Goal: Task Accomplishment & Management: Use online tool/utility

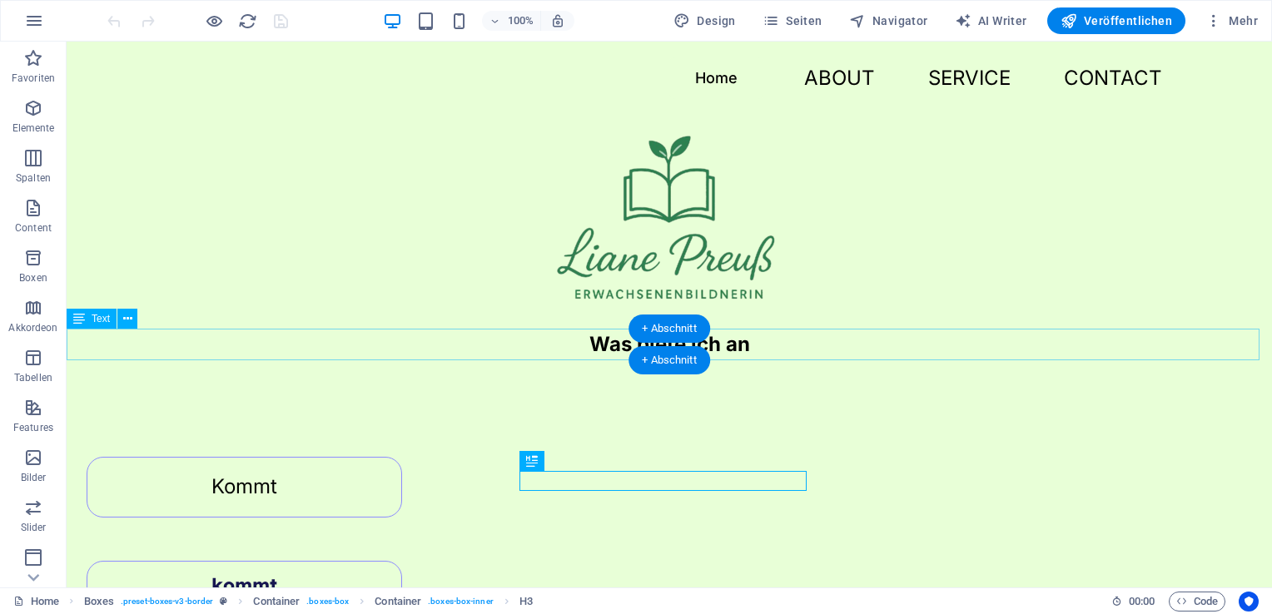
click at [820, 352] on div "Was biete ich an" at bounding box center [669, 345] width 1205 height 32
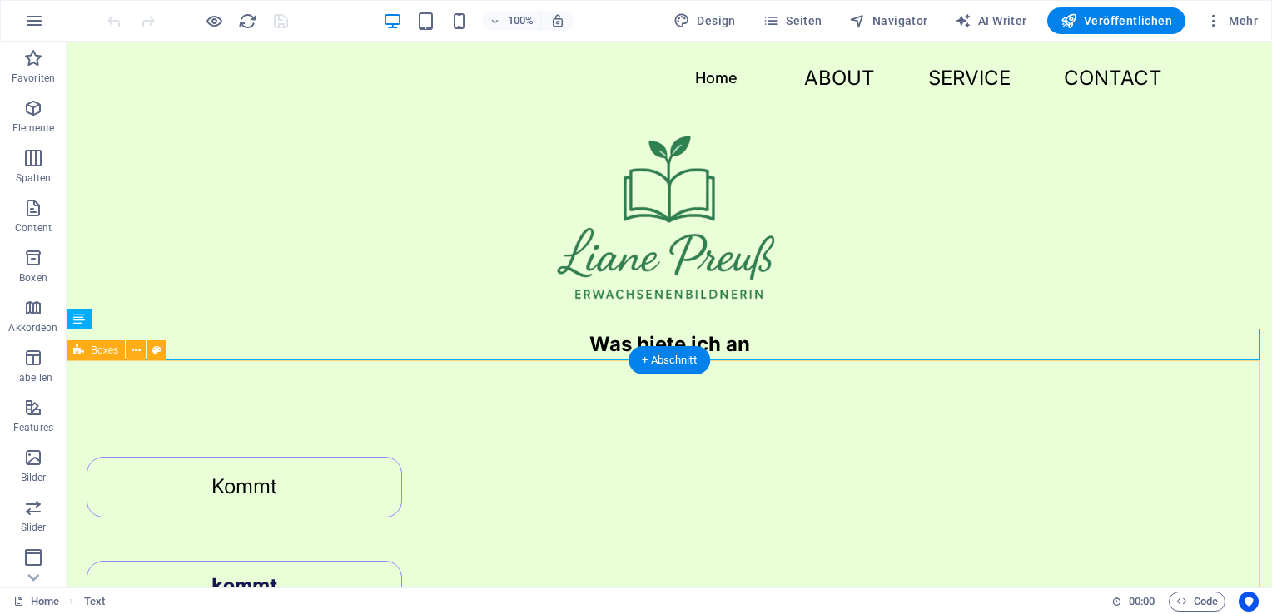
click at [719, 398] on div "Kommt kommt Kommt kommt kommt" at bounding box center [669, 595] width 1205 height 471
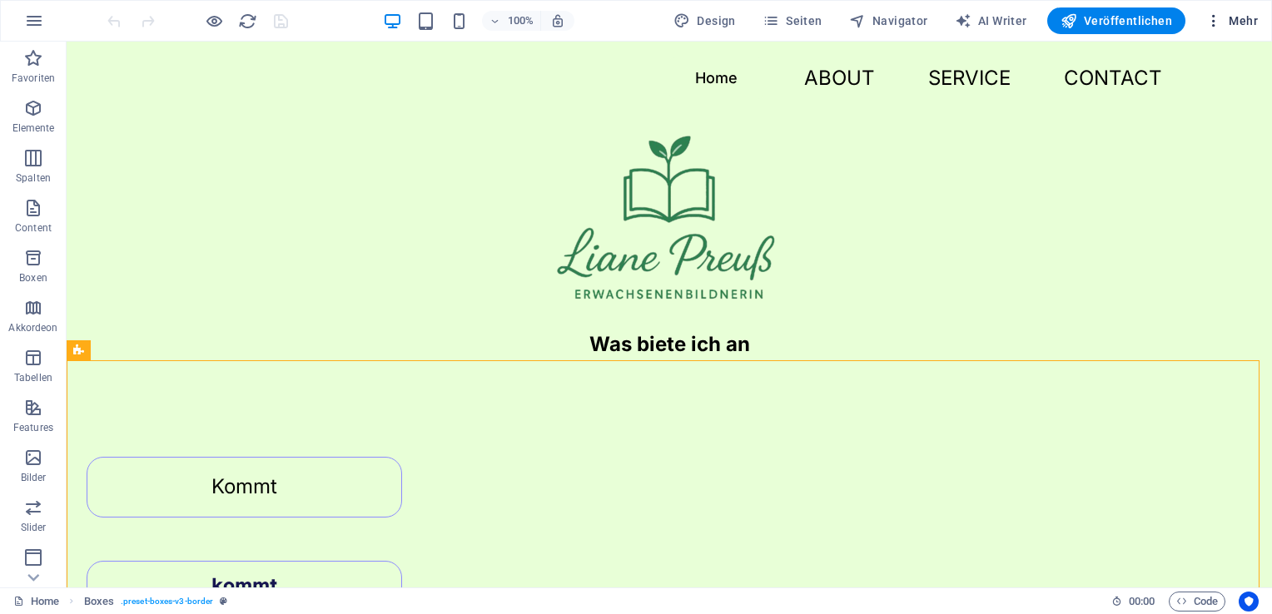
click at [1223, 26] on span "Mehr" at bounding box center [1231, 20] width 52 height 17
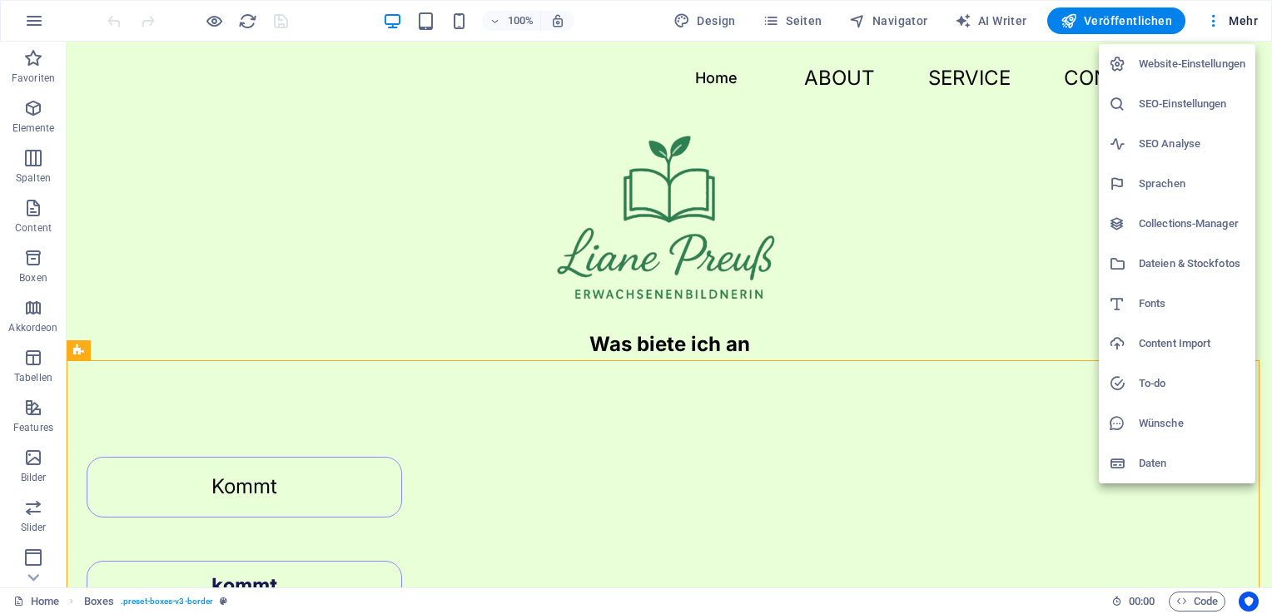
click at [1015, 224] on div at bounding box center [636, 307] width 1272 height 614
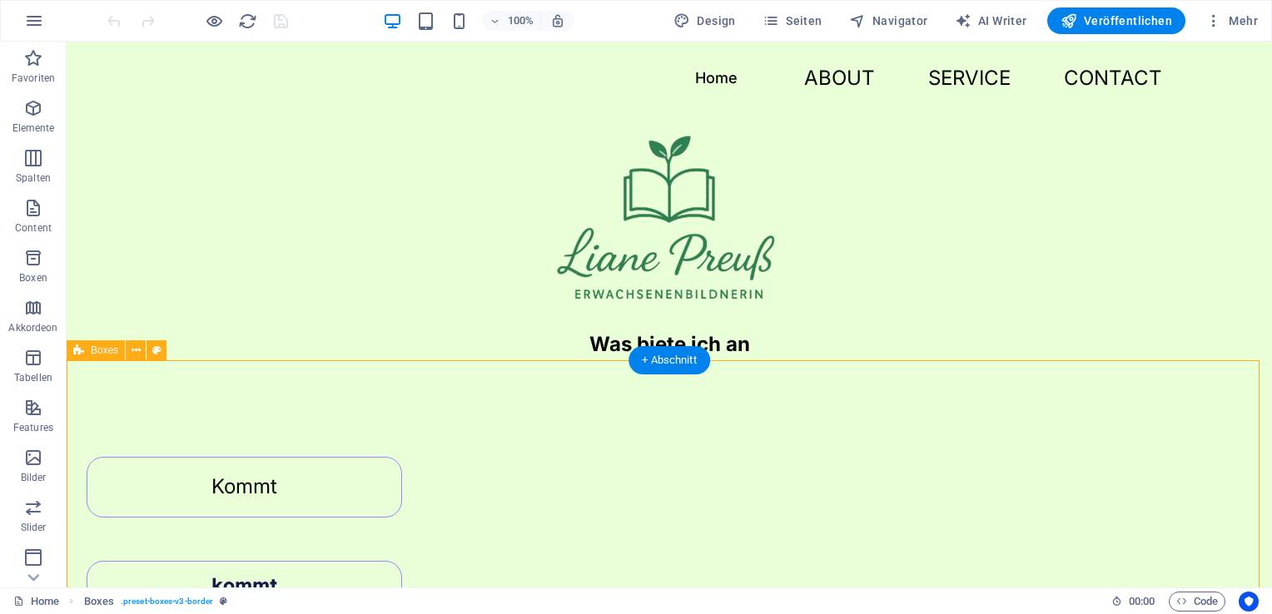
click at [806, 409] on div "Kommt kommt Kommt kommt kommt" at bounding box center [669, 595] width 1205 height 471
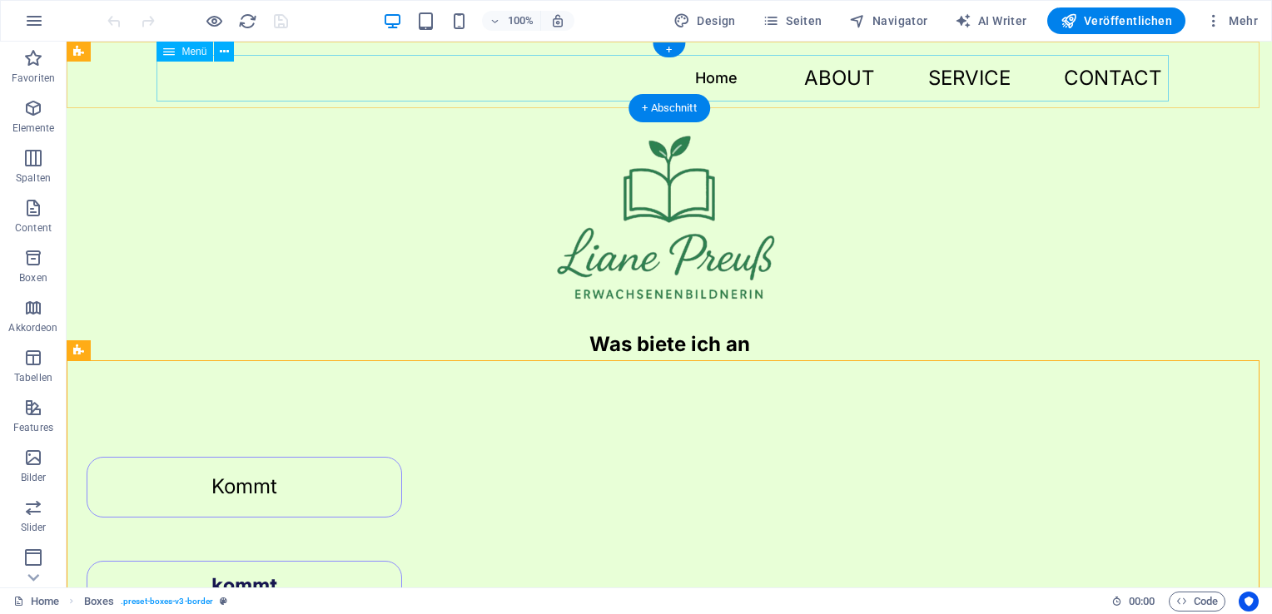
click at [713, 74] on nav "Home About Service Contact" at bounding box center [669, 78] width 1012 height 47
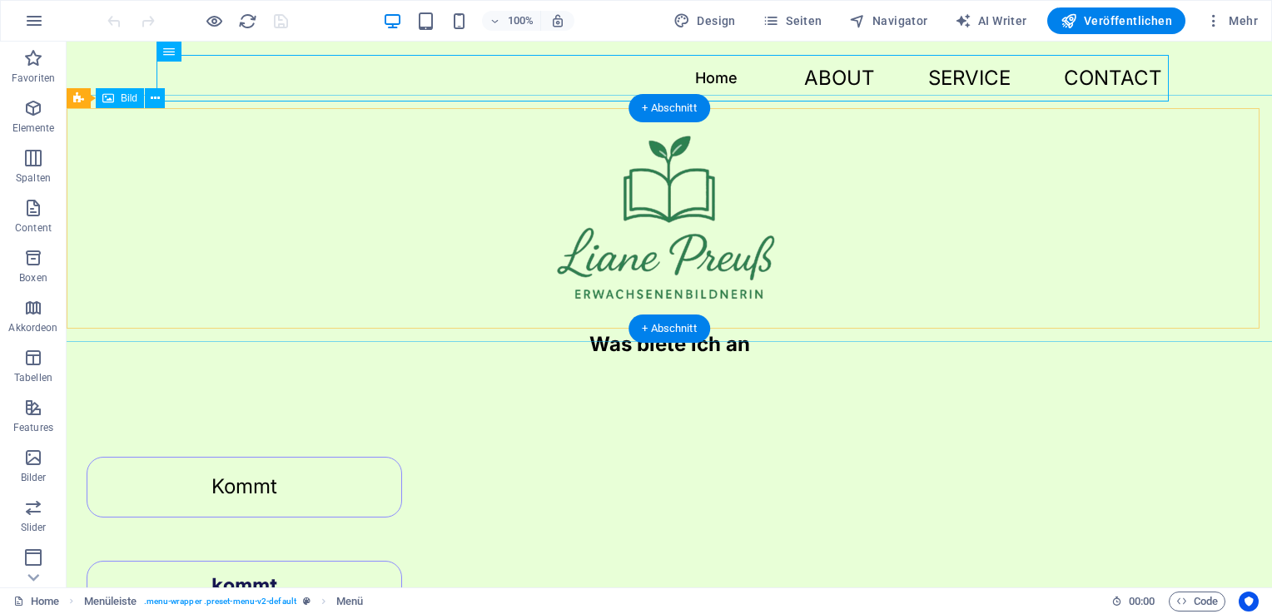
click at [999, 263] on figure at bounding box center [669, 218] width 1232 height 247
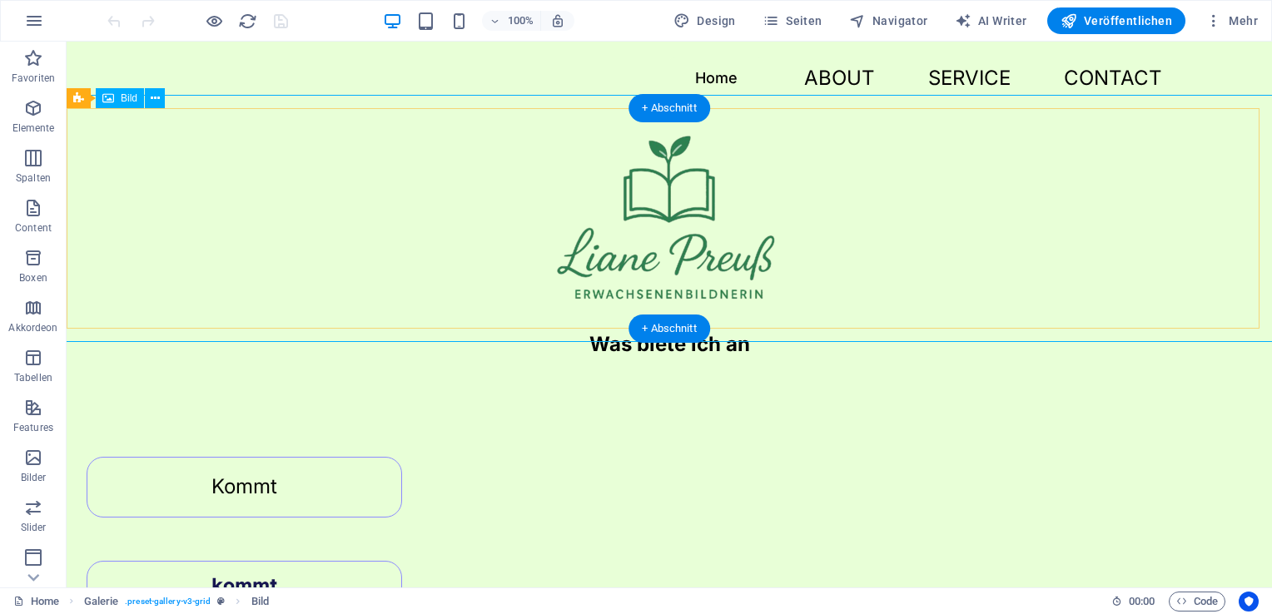
click at [686, 197] on figure at bounding box center [669, 218] width 1232 height 247
select select "px"
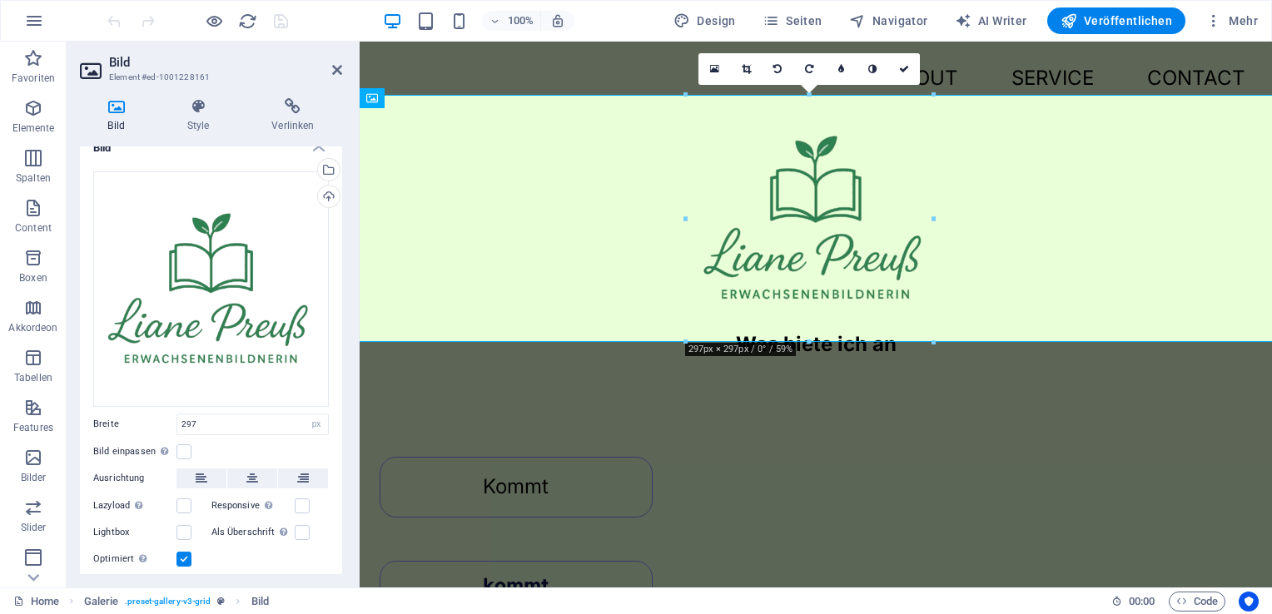
scroll to position [62, 0]
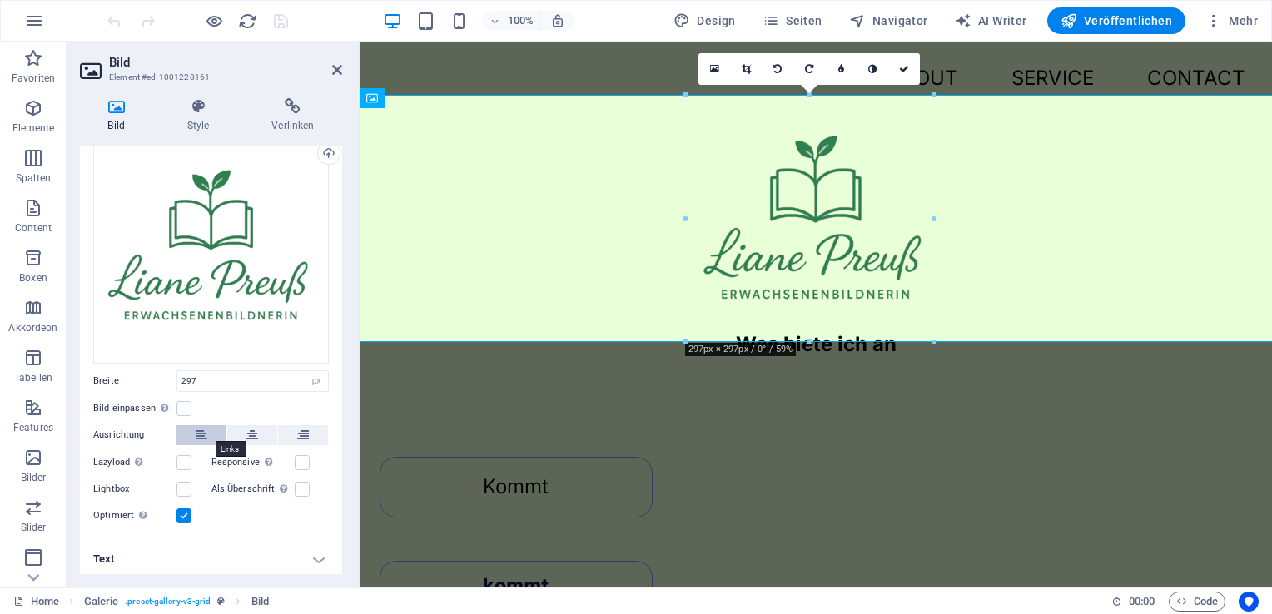
click at [200, 431] on icon at bounding box center [202, 435] width 12 height 20
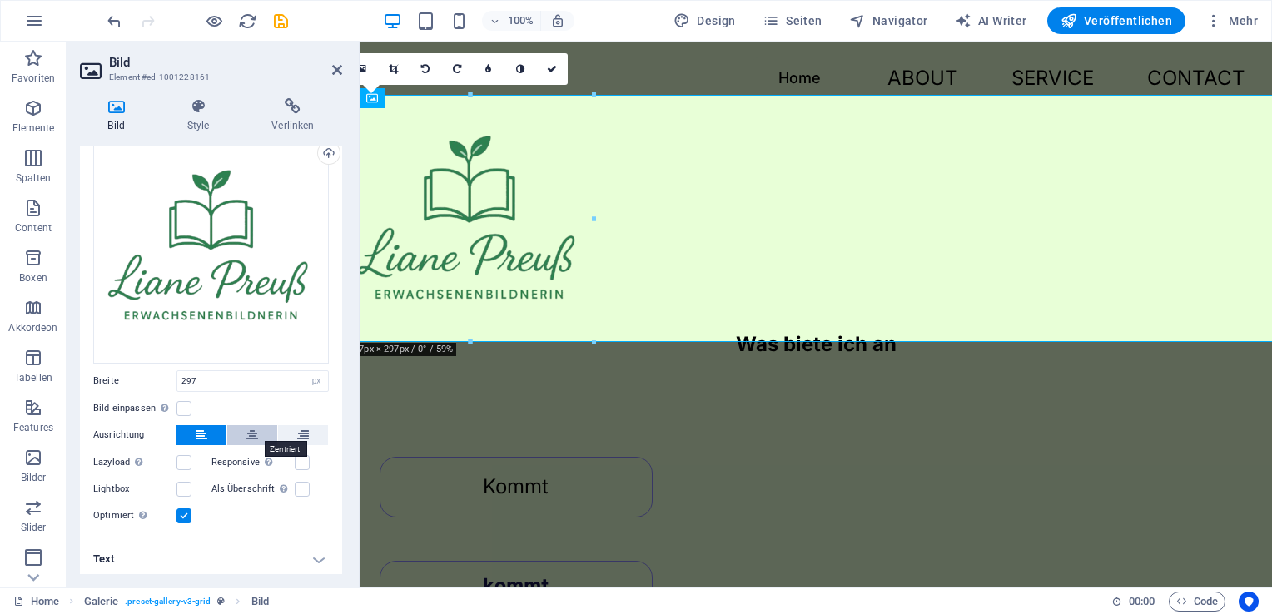
click at [240, 431] on button at bounding box center [252, 435] width 50 height 20
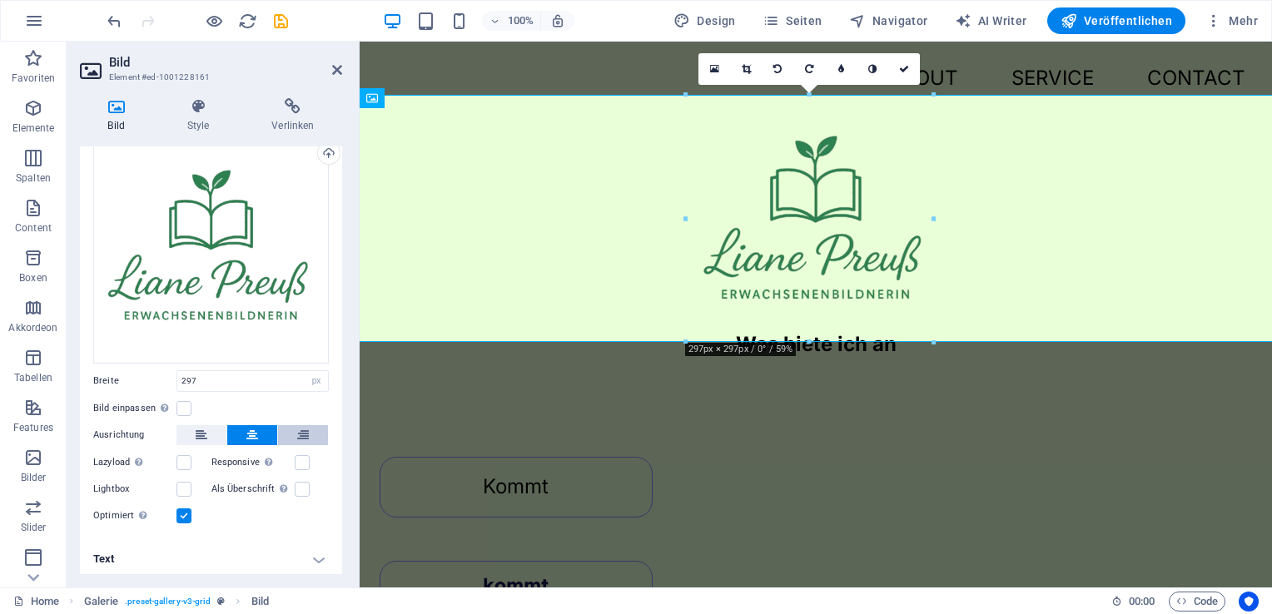
click at [299, 439] on icon at bounding box center [303, 435] width 12 height 20
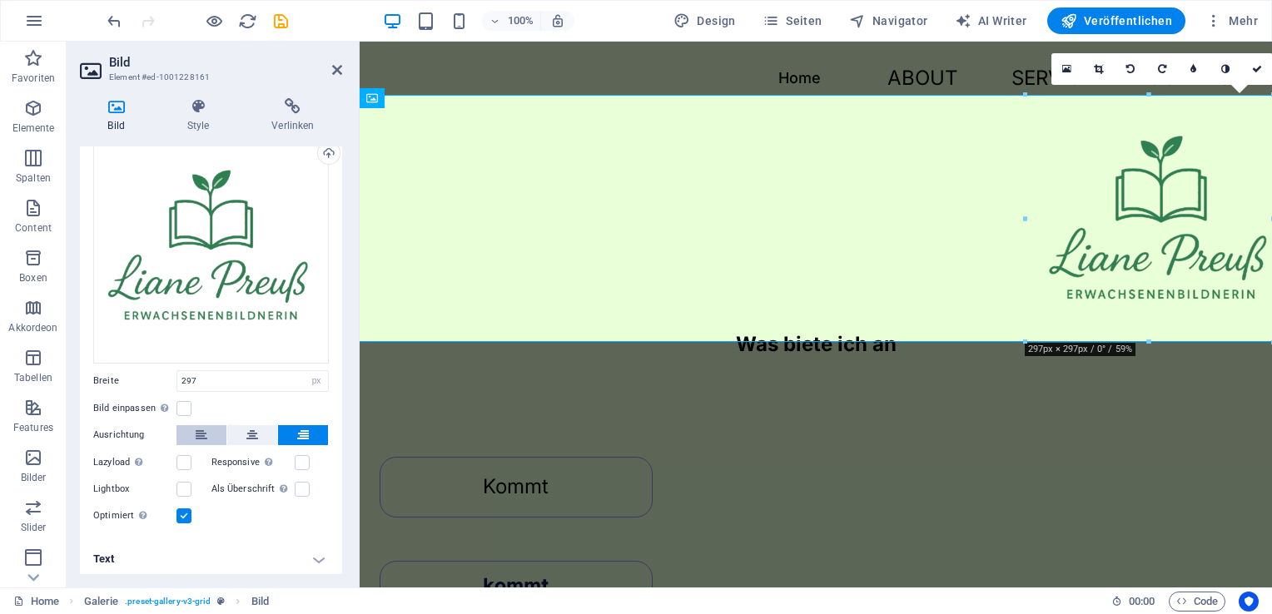
click at [214, 437] on button at bounding box center [201, 435] width 50 height 20
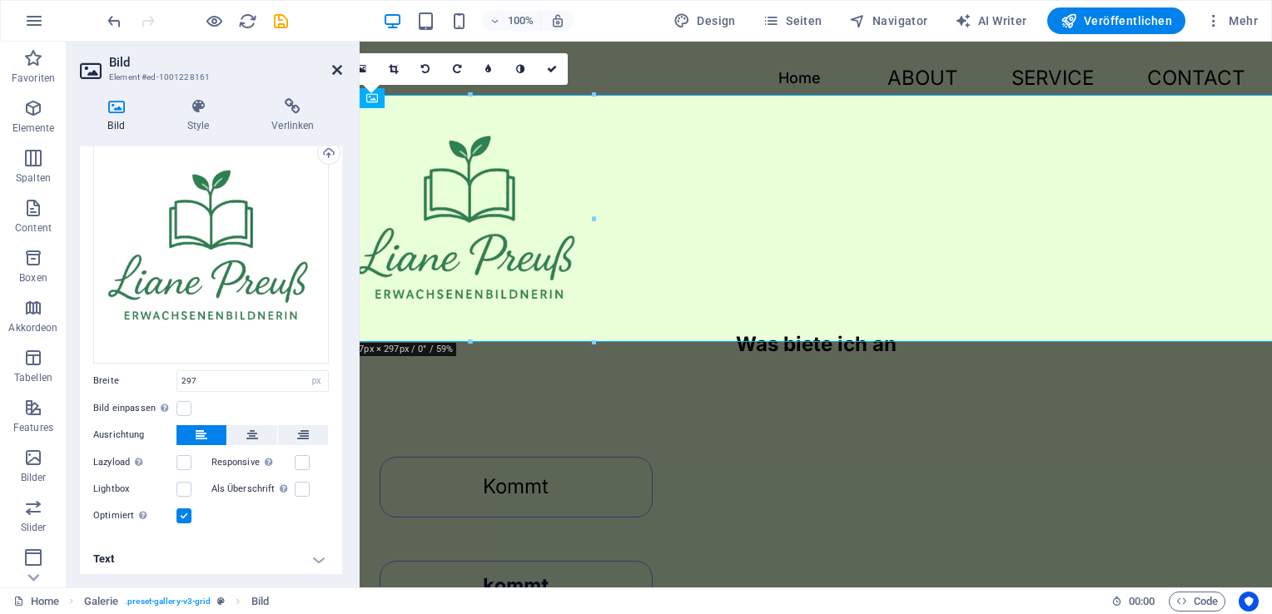
click at [332, 73] on icon at bounding box center [337, 69] width 10 height 13
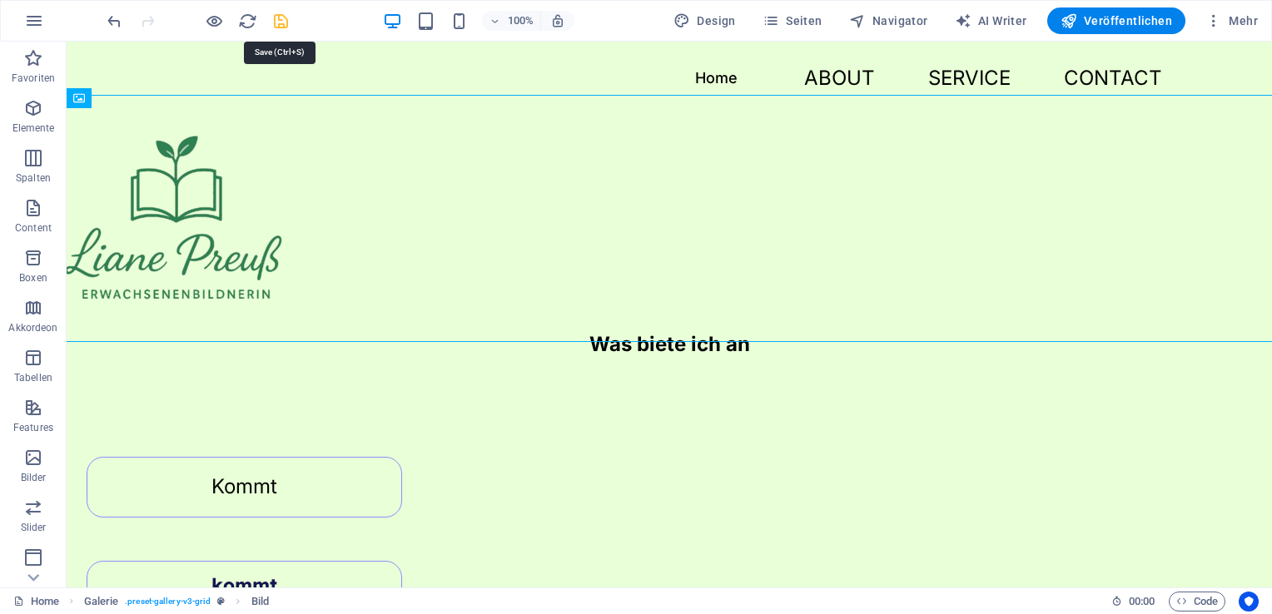
click at [279, 24] on icon "save" at bounding box center [280, 21] width 19 height 19
checkbox input "false"
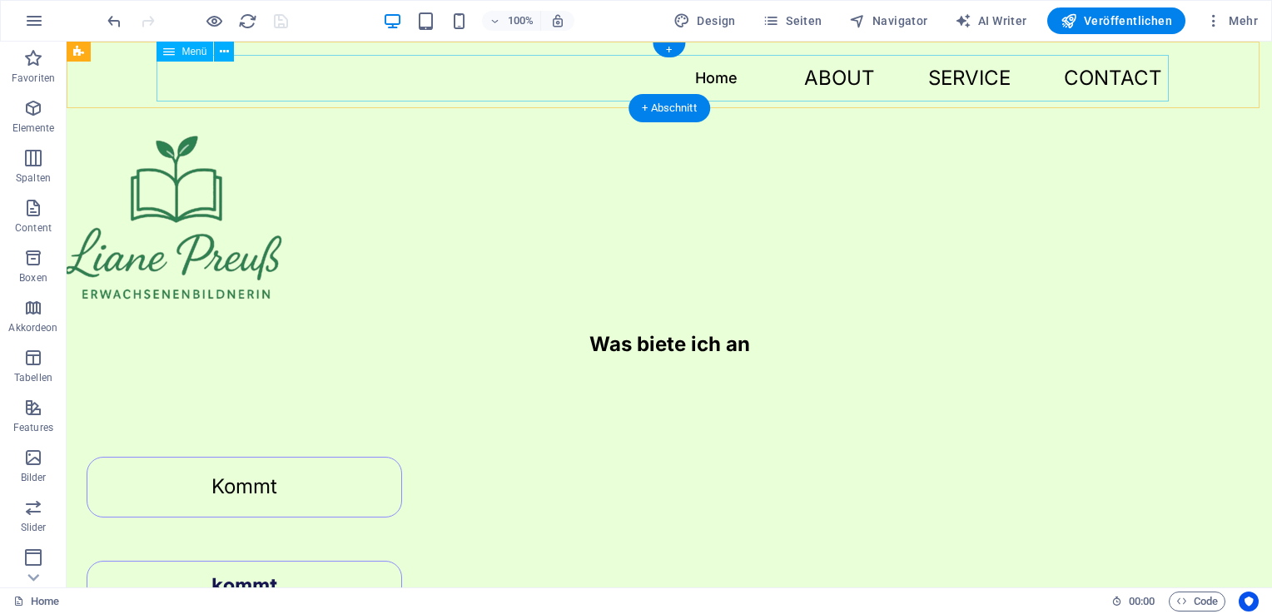
click at [736, 82] on nav "Home About Service Contact" at bounding box center [669, 78] width 1012 height 47
select select
select select "secondary"
select select
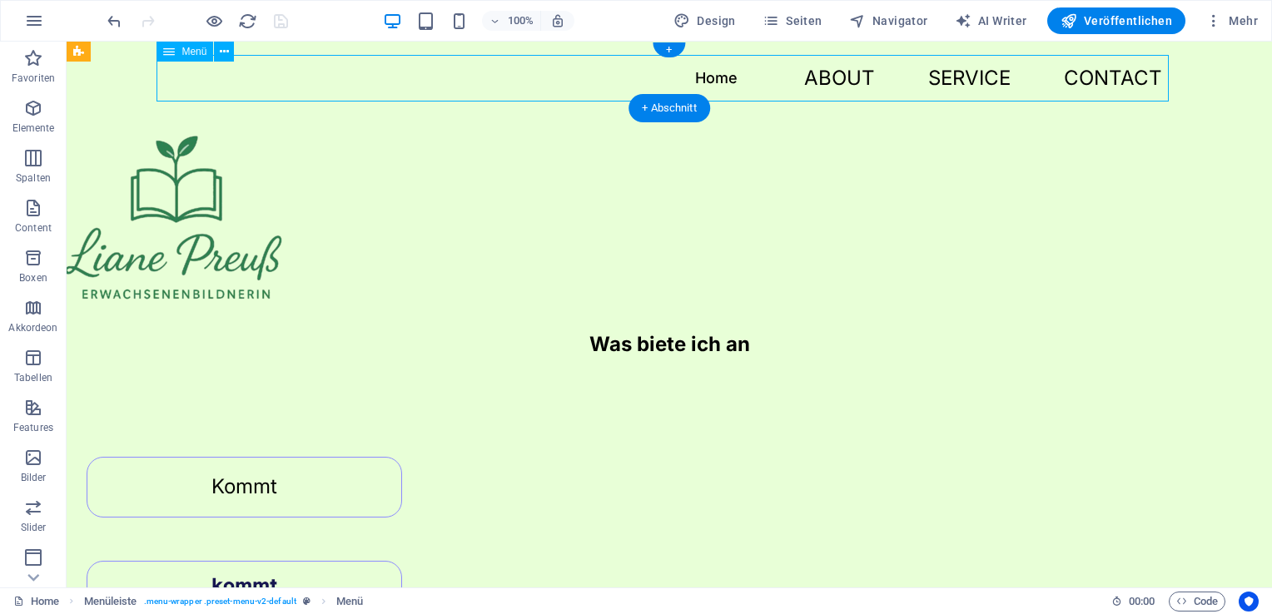
select select
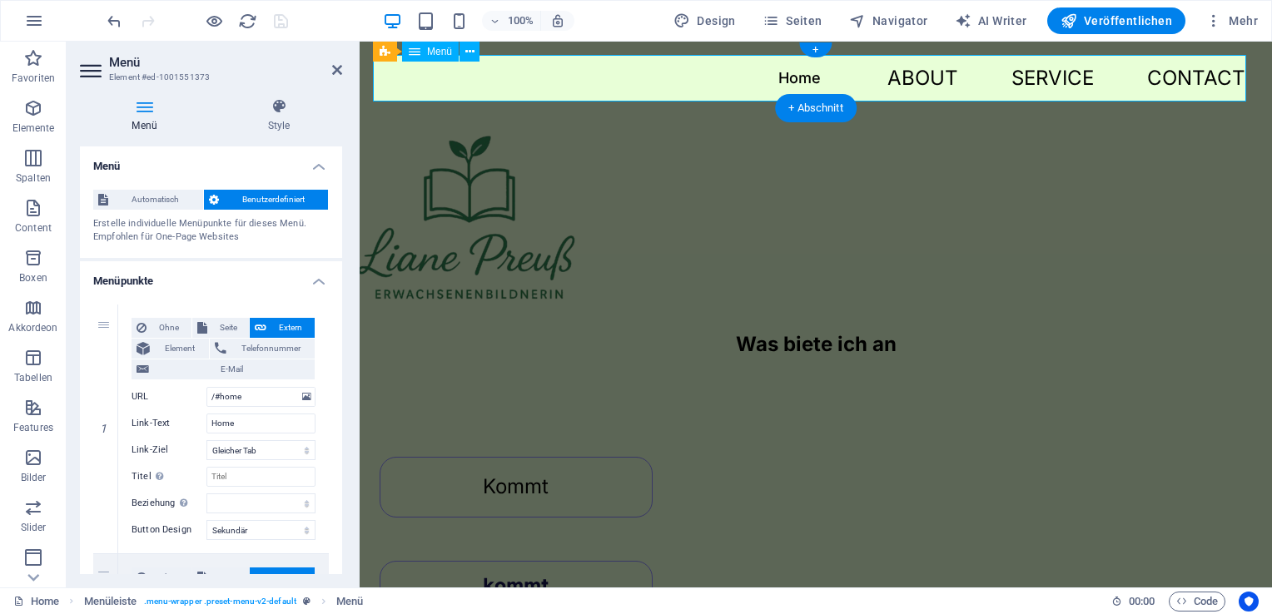
click at [908, 87] on nav "Home About Service Contact" at bounding box center [816, 78] width 886 height 47
click at [909, 87] on nav "Home About Service Contact" at bounding box center [816, 78] width 886 height 47
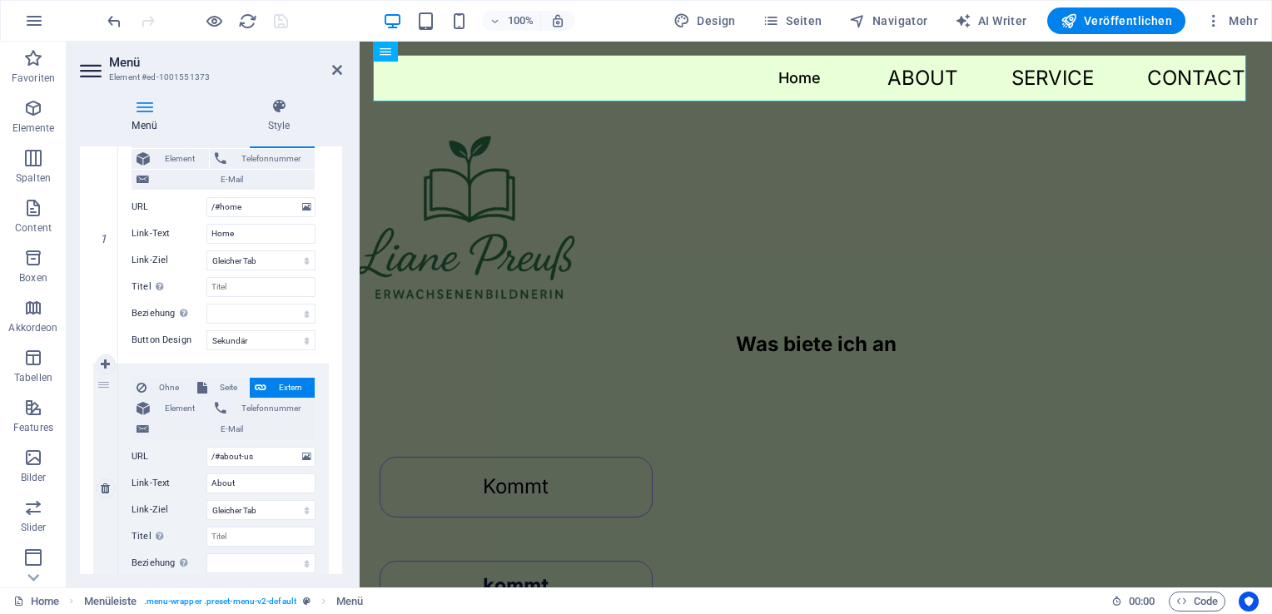
scroll to position [166, 0]
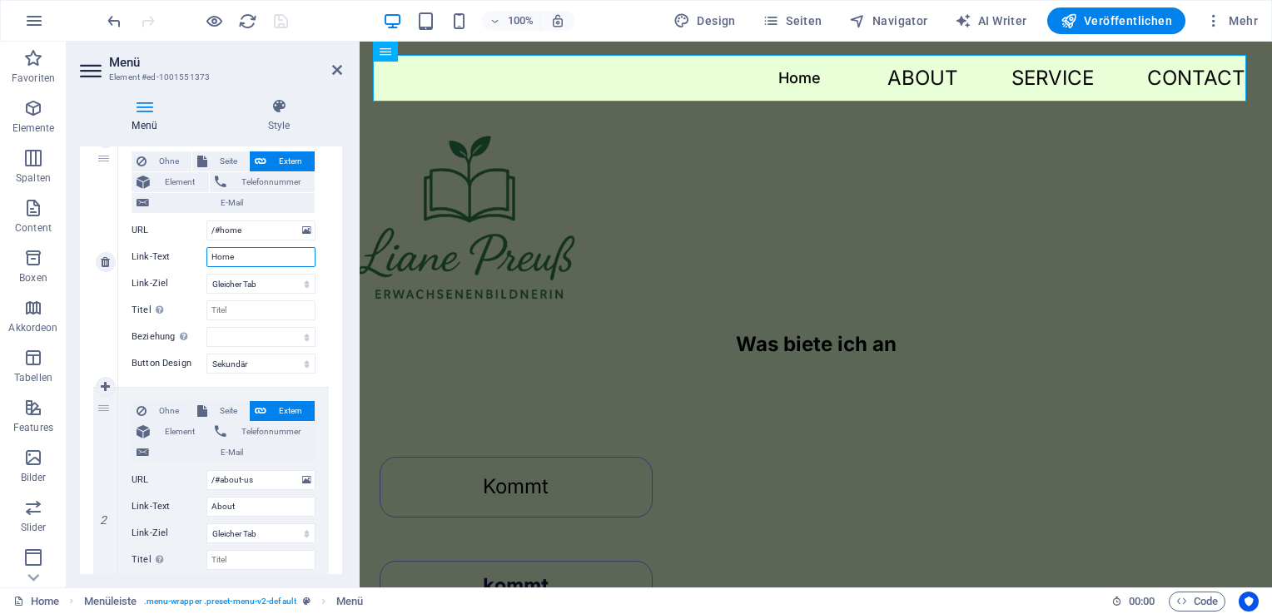
drag, startPoint x: 254, startPoint y: 258, endPoint x: 216, endPoint y: 265, distance: 38.0
click at [216, 265] on input "Home" at bounding box center [260, 257] width 109 height 20
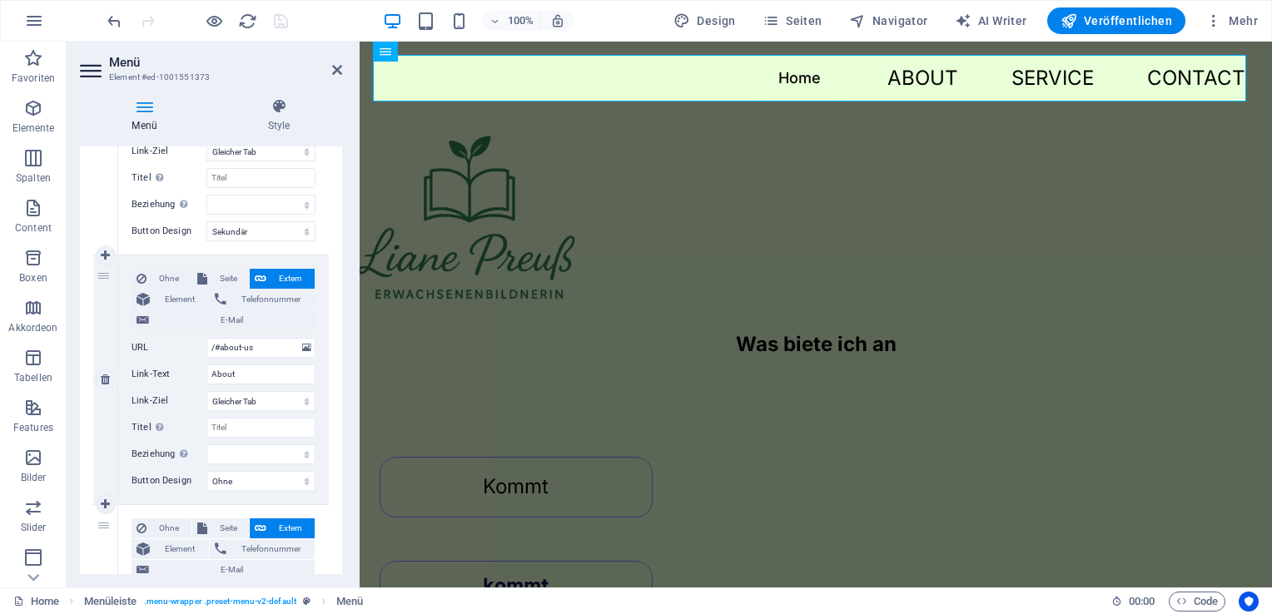
scroll to position [416, 0]
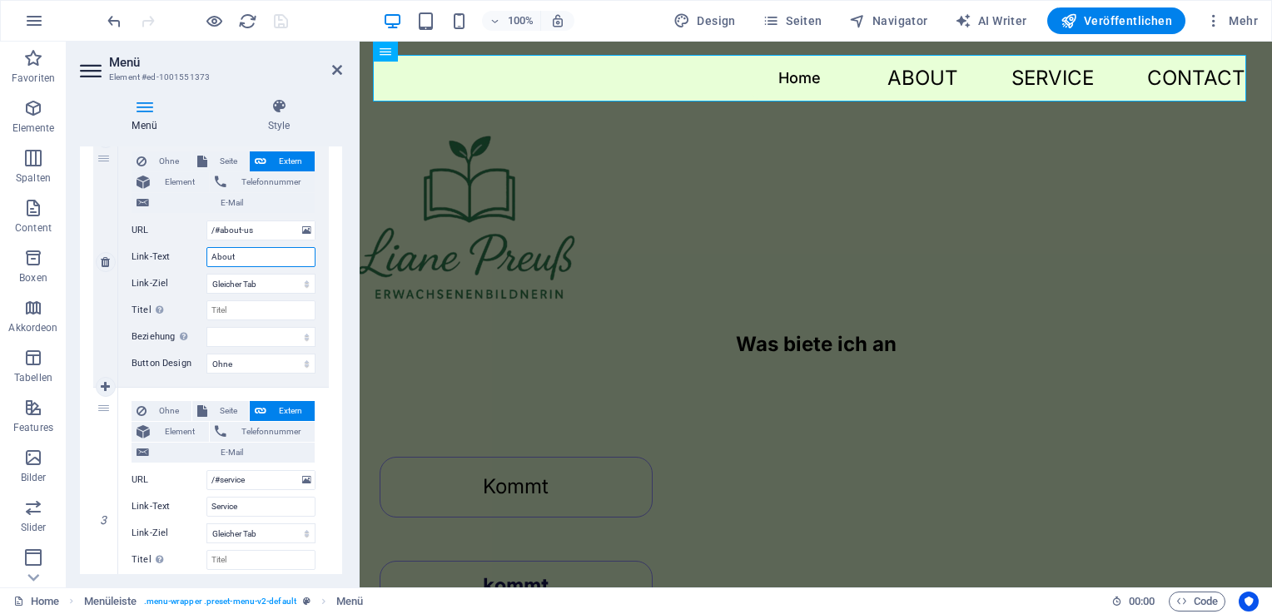
drag, startPoint x: 232, startPoint y: 256, endPoint x: 201, endPoint y: 261, distance: 31.3
click at [201, 261] on div "Link-Text About" at bounding box center [224, 257] width 184 height 20
click at [184, 231] on label "URL" at bounding box center [169, 231] width 75 height 20
click at [206, 231] on input "/#about-us" at bounding box center [260, 231] width 109 height 20
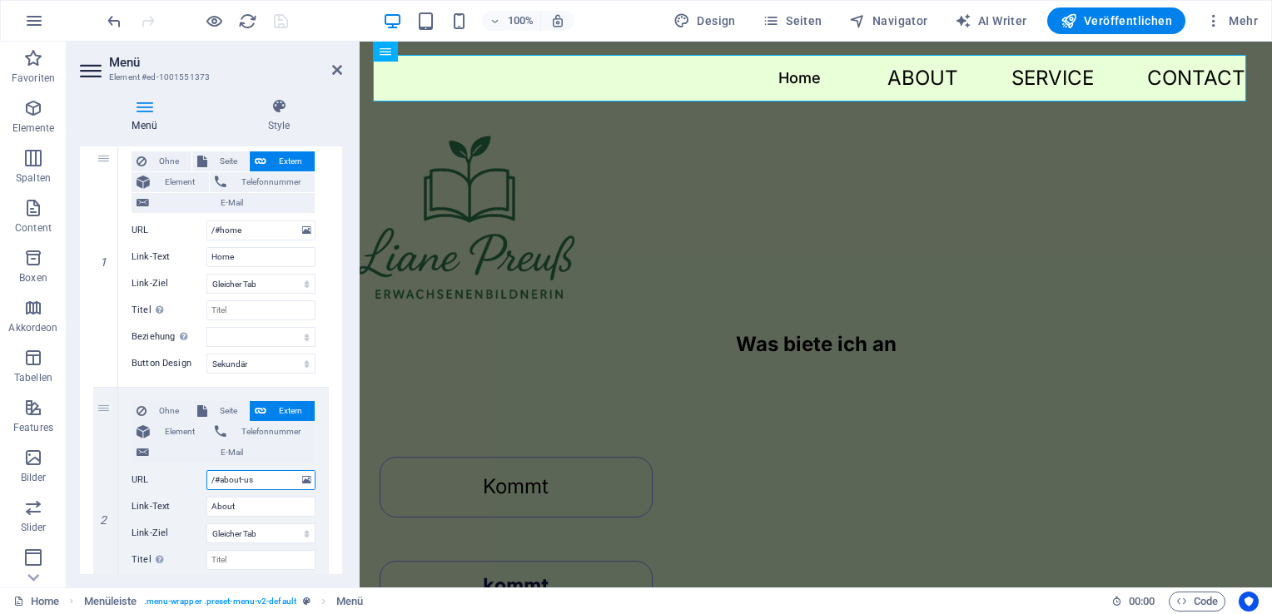
scroll to position [166, 0]
drag, startPoint x: 335, startPoint y: 62, endPoint x: 320, endPoint y: 32, distance: 33.9
click at [335, 63] on icon at bounding box center [337, 69] width 10 height 13
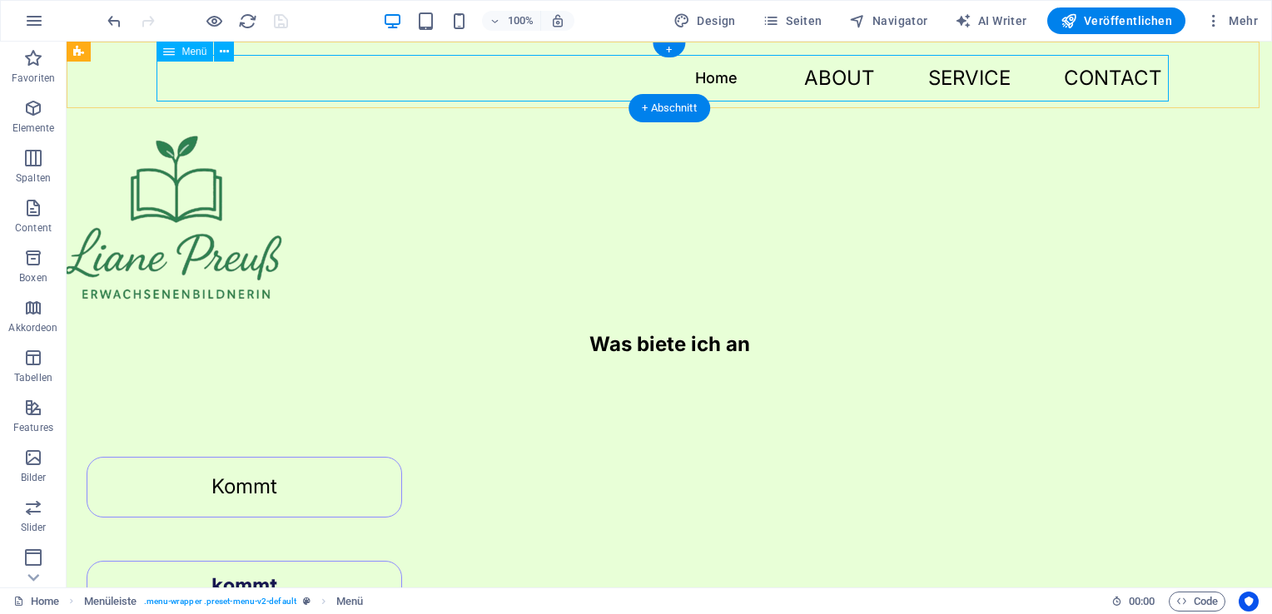
click at [419, 87] on nav "Home About Service Contact" at bounding box center [669, 78] width 1012 height 47
select select
select select "secondary"
select select
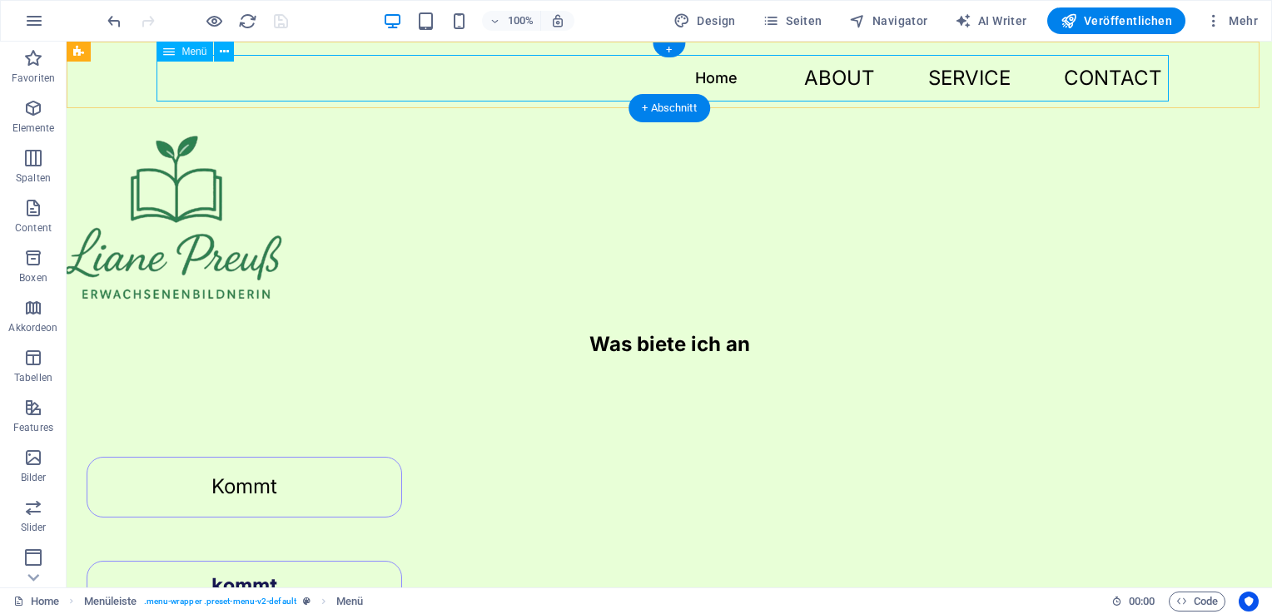
select select
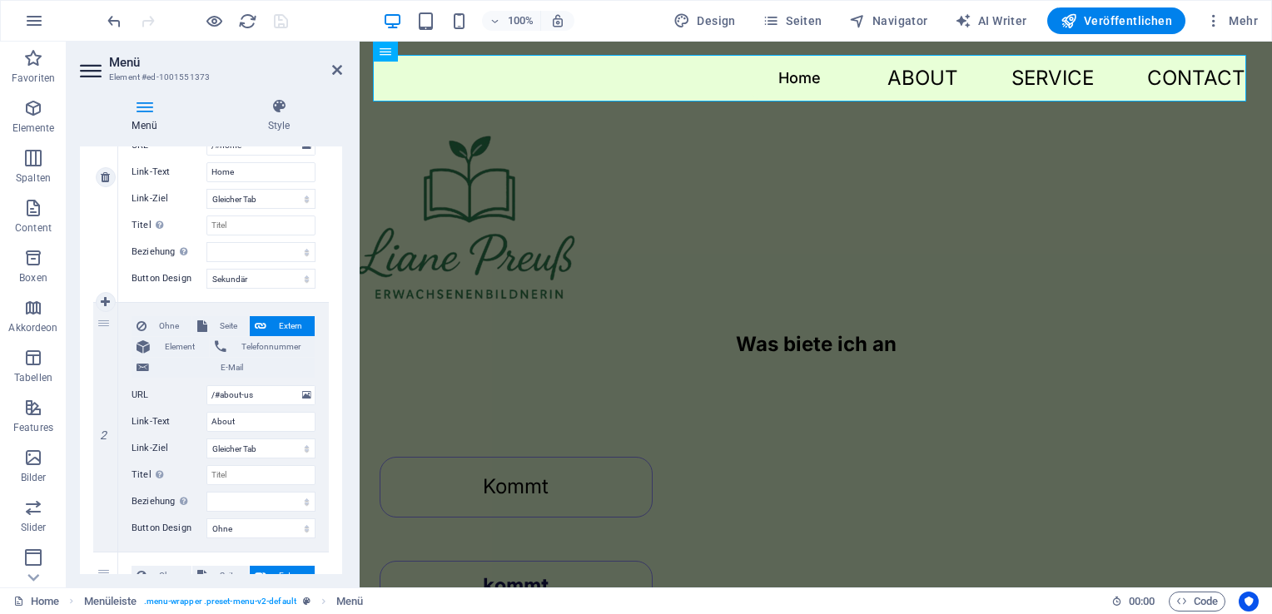
scroll to position [0, 0]
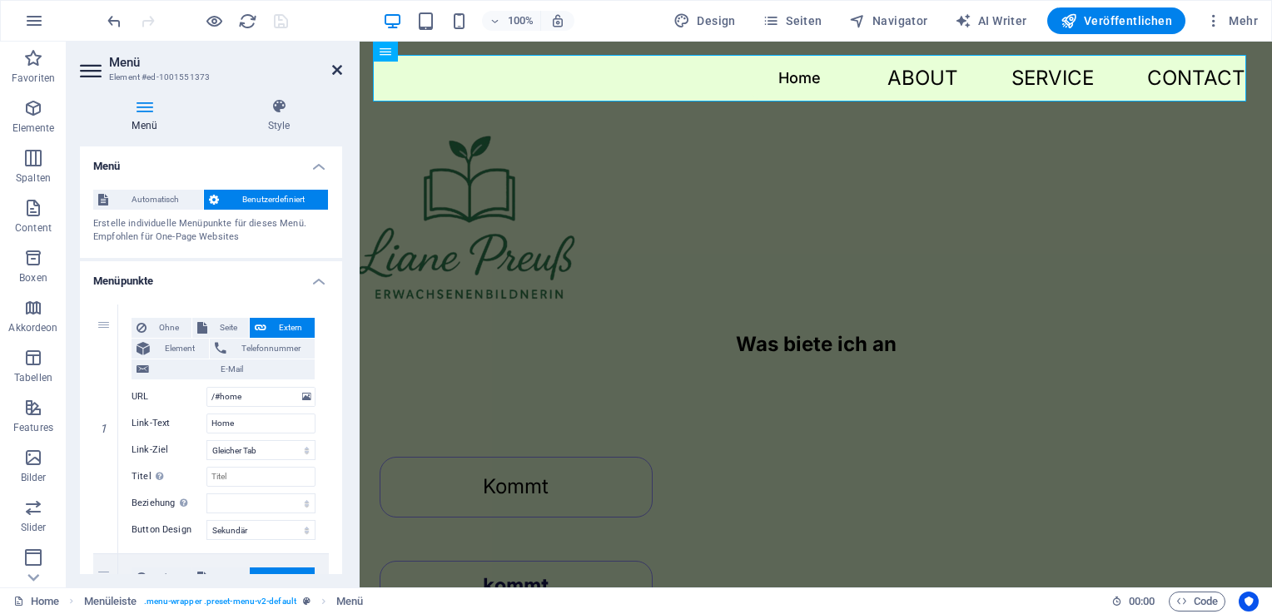
click at [338, 65] on icon at bounding box center [337, 69] width 10 height 13
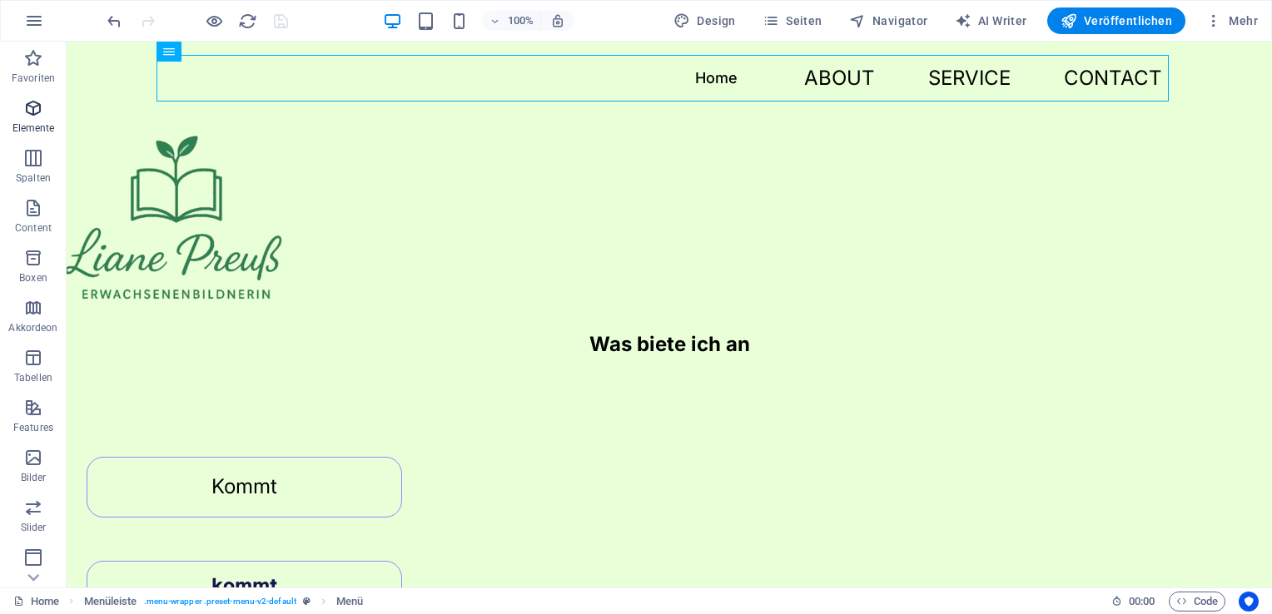
click at [36, 115] on icon "button" at bounding box center [33, 108] width 20 height 20
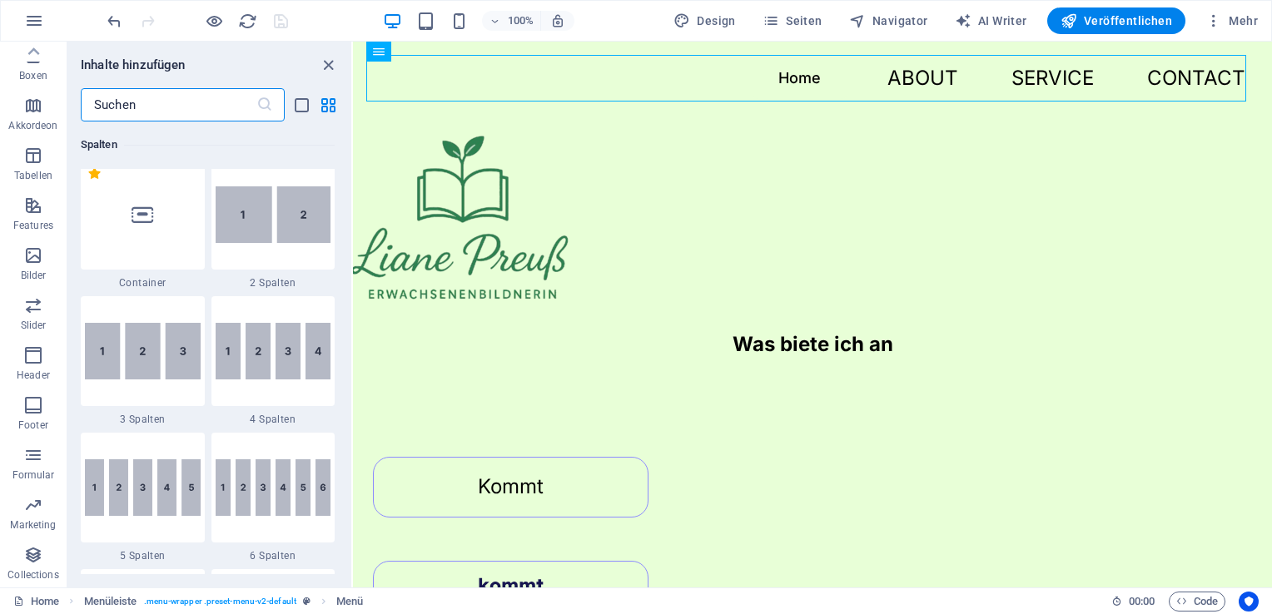
scroll to position [926, 0]
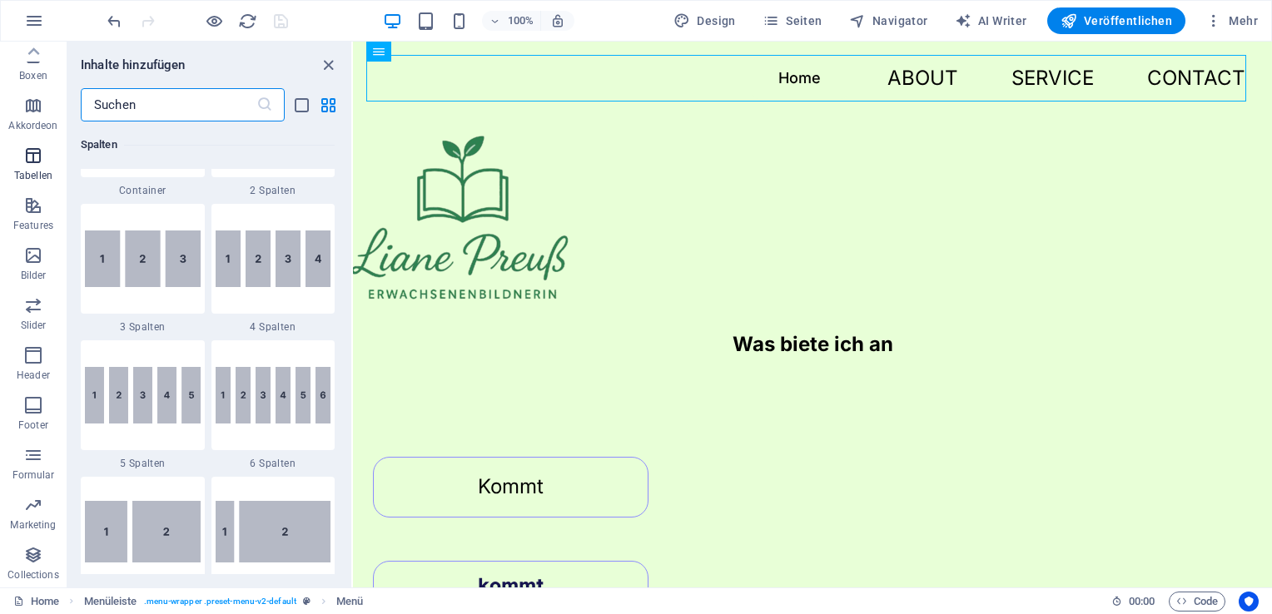
click at [48, 169] on p "Tabellen" at bounding box center [33, 175] width 38 height 13
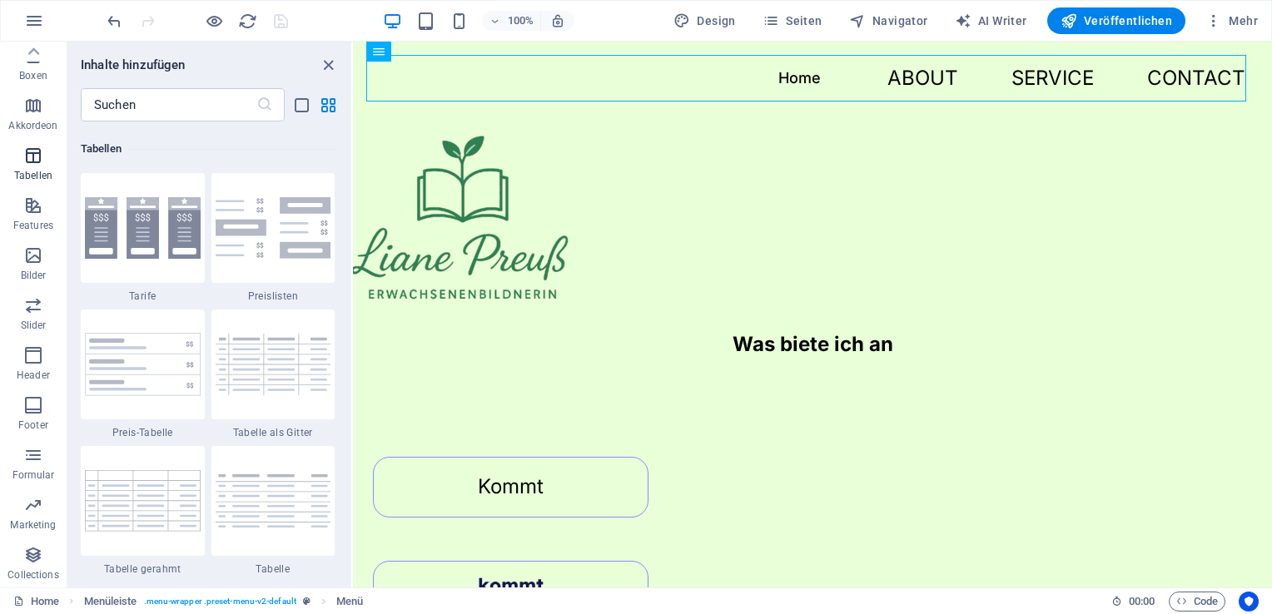
scroll to position [5764, 0]
click at [38, 211] on icon "button" at bounding box center [33, 206] width 20 height 20
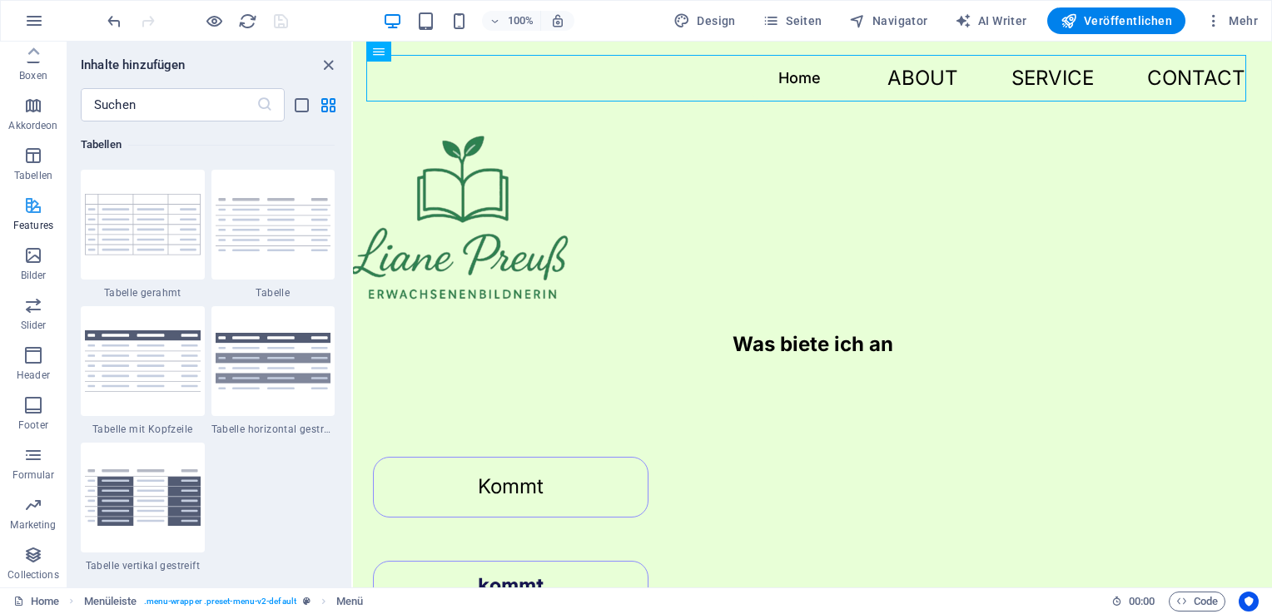
scroll to position [6487, 0]
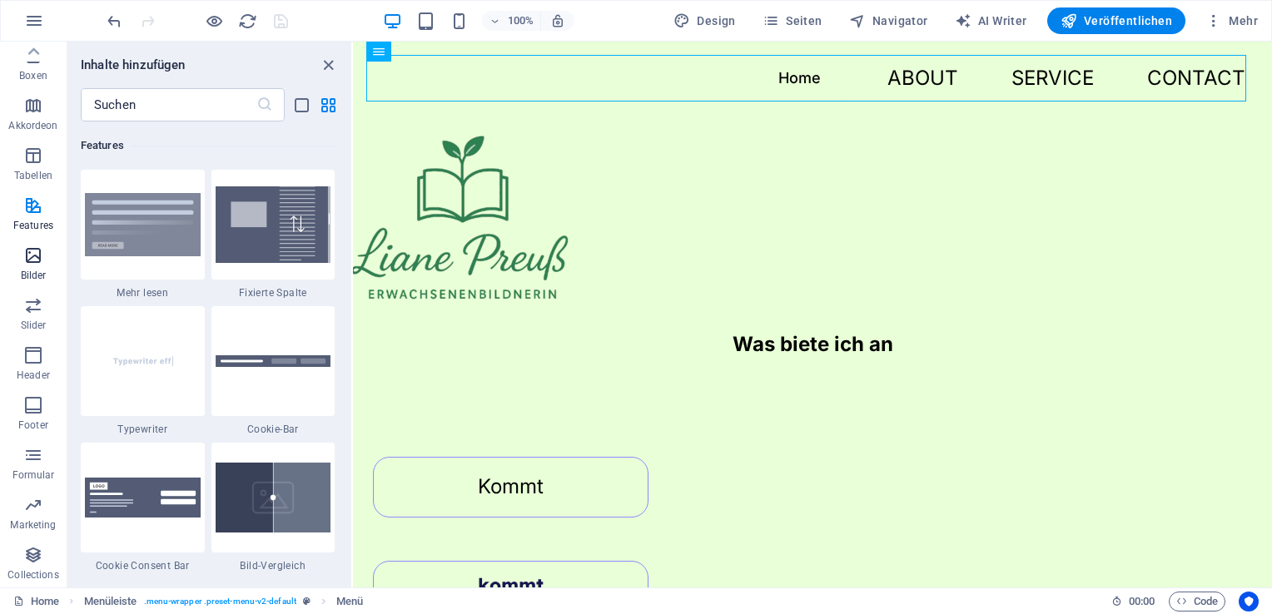
click at [45, 275] on p "Bilder" at bounding box center [34, 275] width 26 height 13
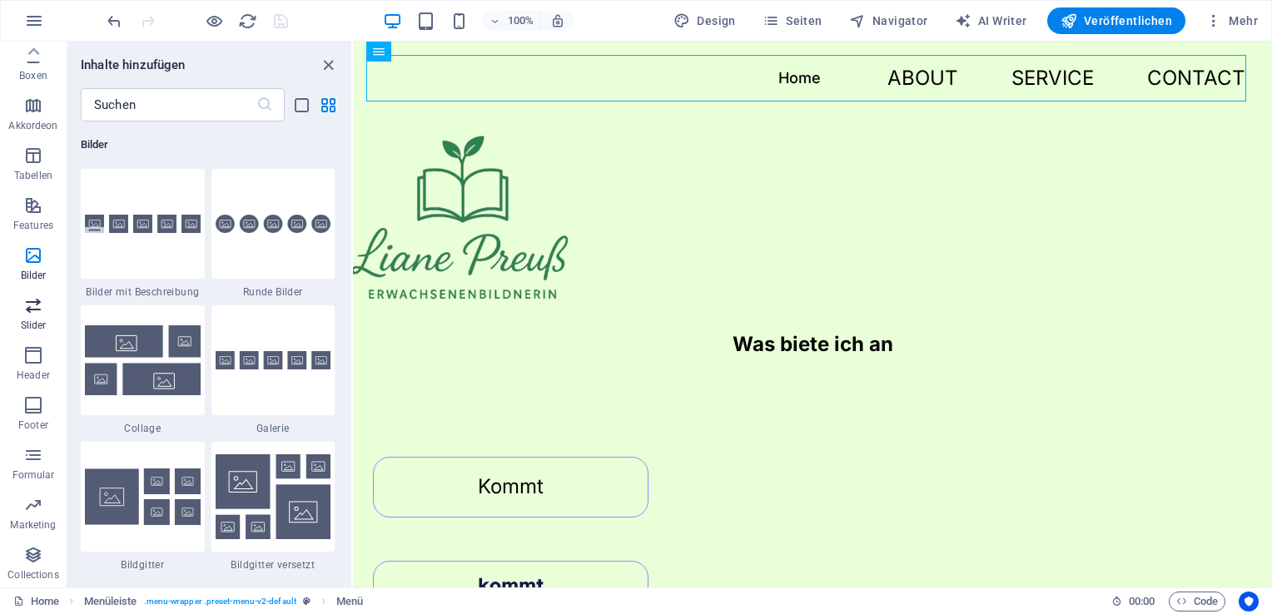
click at [48, 306] on span "Slider" at bounding box center [33, 315] width 67 height 40
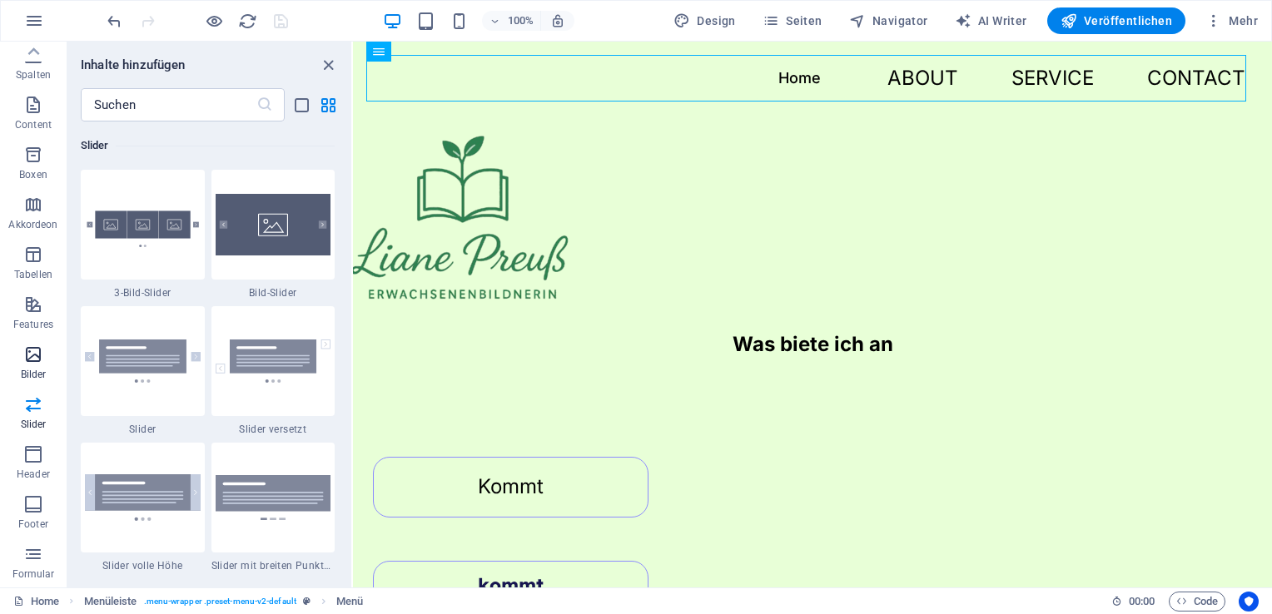
scroll to position [0, 0]
click at [38, 146] on button "Spalten" at bounding box center [33, 166] width 67 height 50
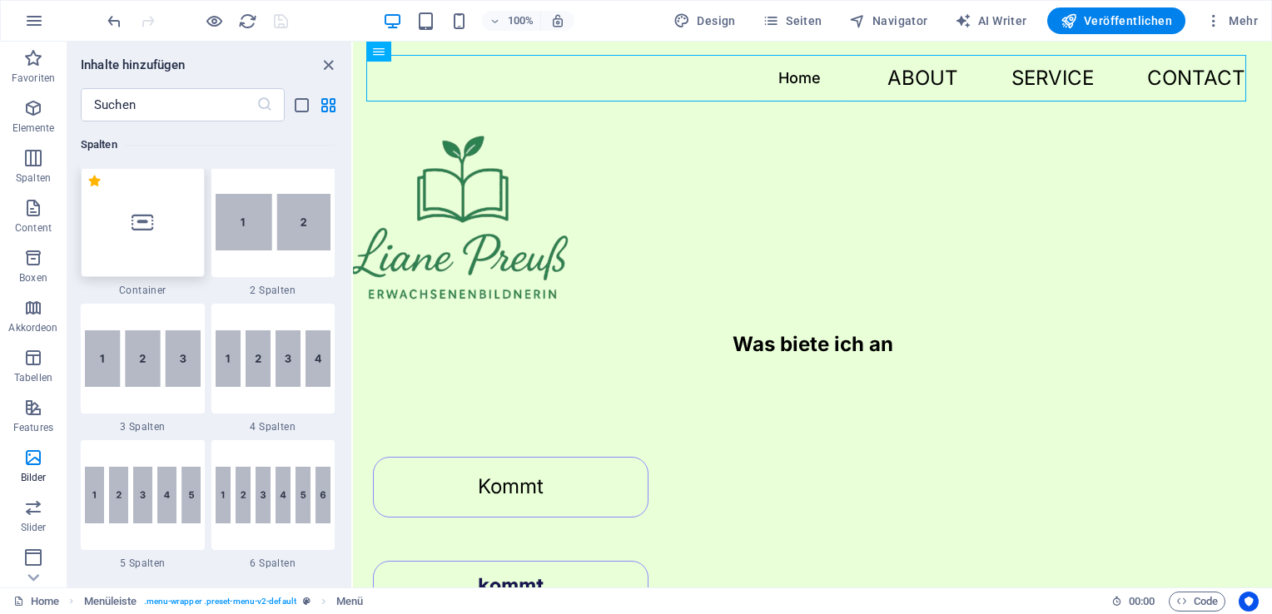
scroll to position [823, 0]
click at [332, 65] on icon "close panel" at bounding box center [328, 65] width 19 height 19
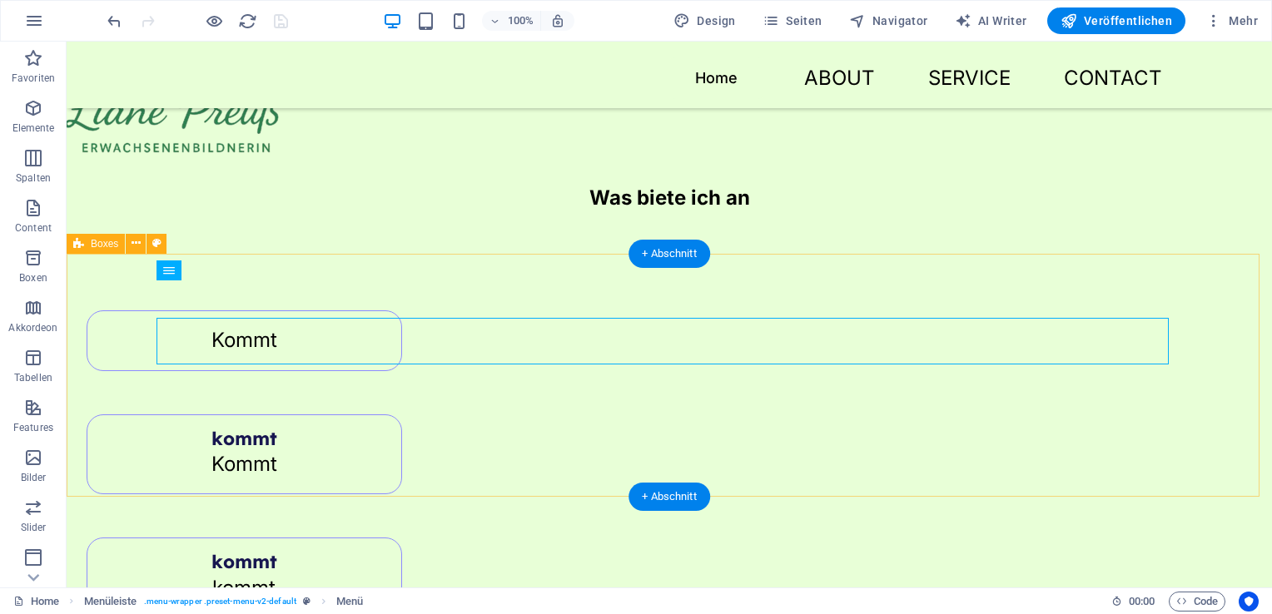
scroll to position [83, 0]
